Goal: Transaction & Acquisition: Purchase product/service

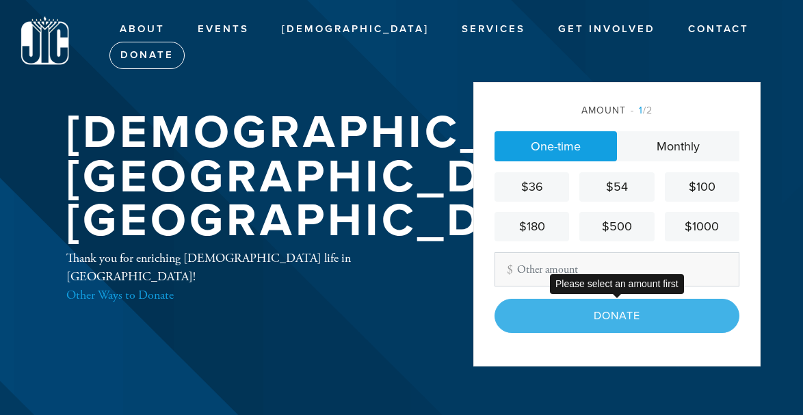
type input "252"
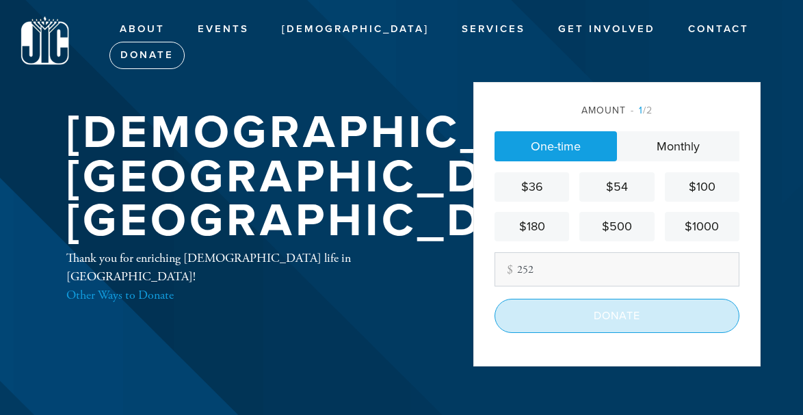
click at [600, 320] on input "Donate" at bounding box center [616, 316] width 245 height 34
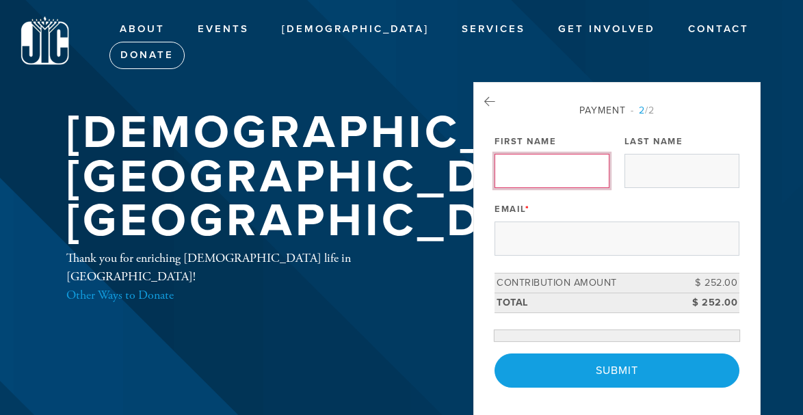
click at [534, 172] on input "First Name" at bounding box center [551, 171] width 115 height 34
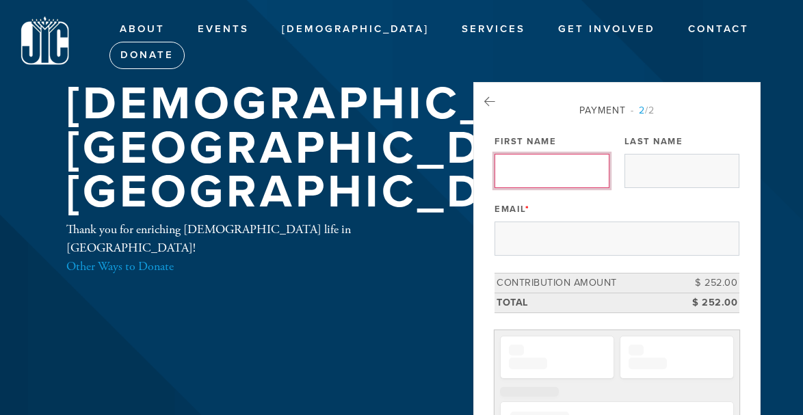
type input "Yisrael"
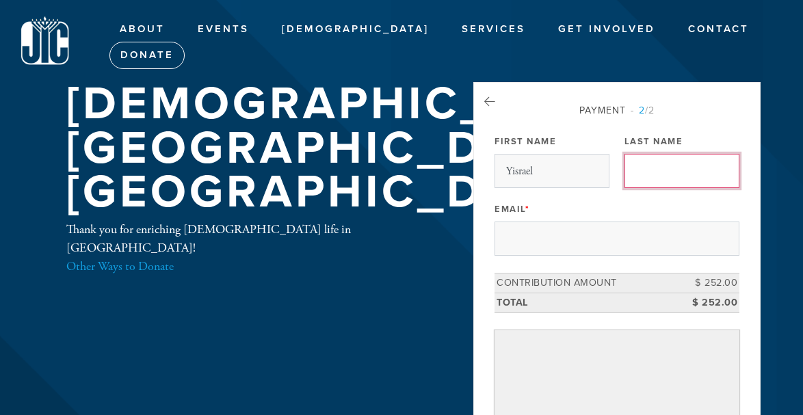
click at [667, 168] on input "Last Name" at bounding box center [681, 171] width 115 height 34
type input "[PERSON_NAME]"
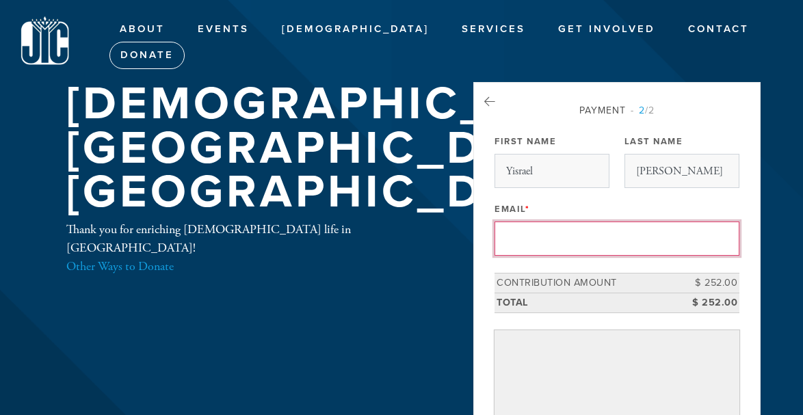
click at [579, 248] on input "Email *" at bounding box center [616, 239] width 245 height 34
type input "[EMAIL_ADDRESS][PERSON_NAME][DOMAIN_NAME]"
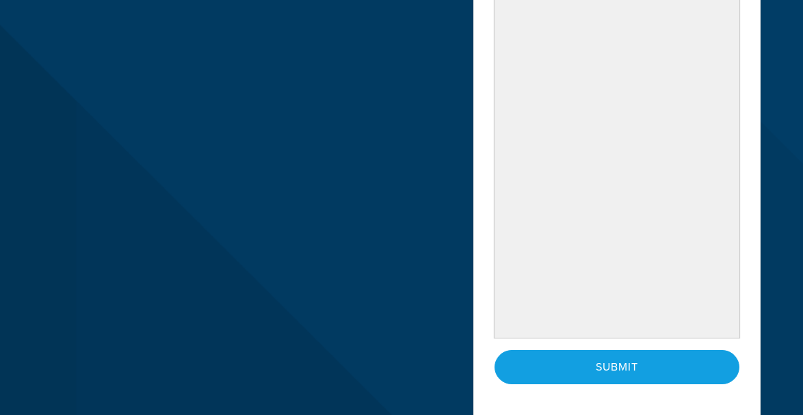
scroll to position [468, 0]
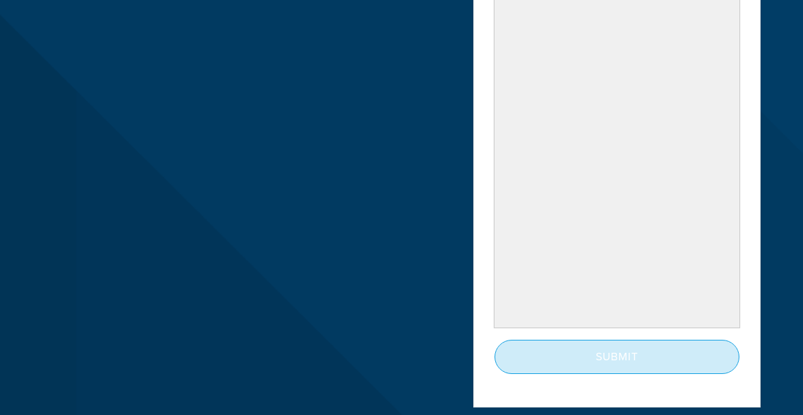
click at [598, 353] on input "Submit" at bounding box center [616, 357] width 245 height 34
